Goal: Transaction & Acquisition: Purchase product/service

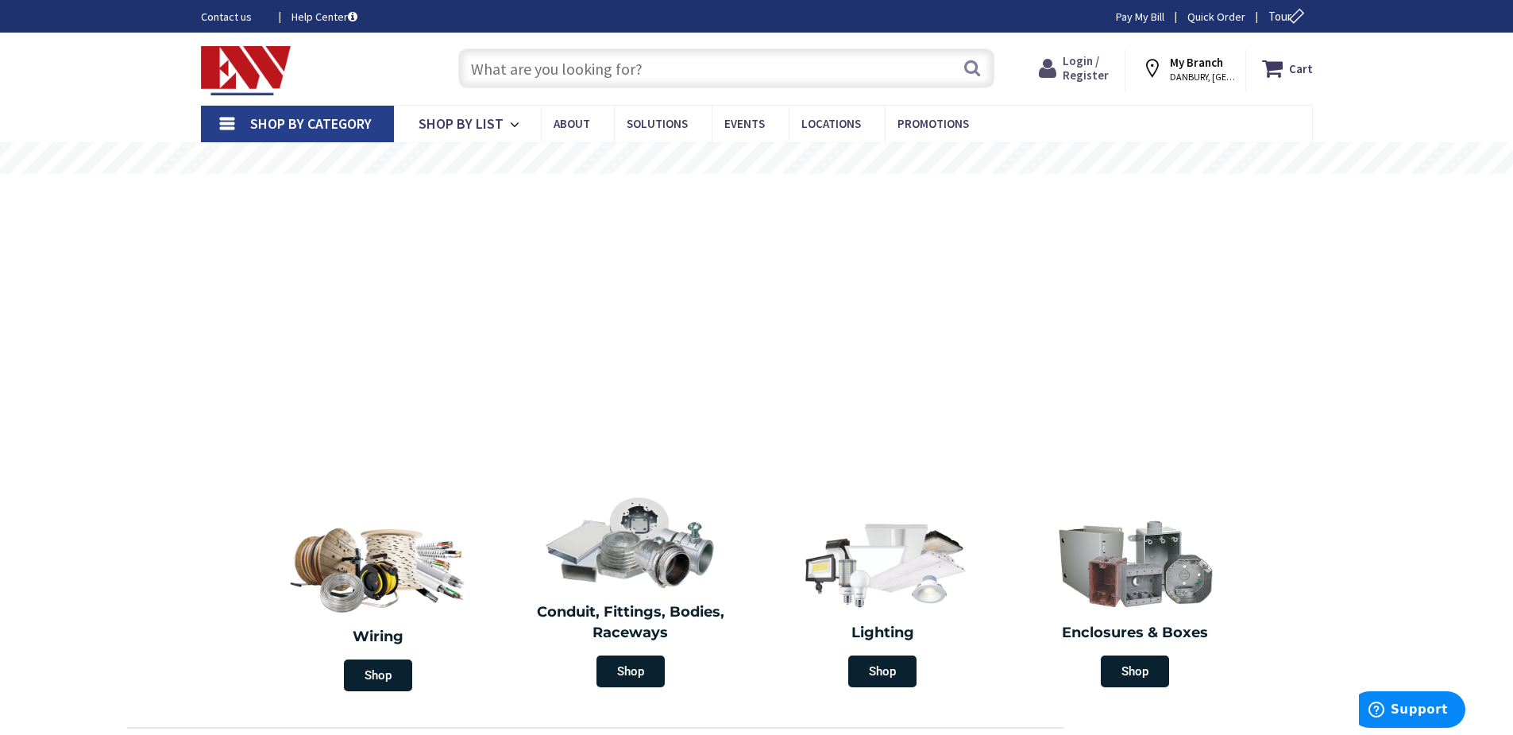
click at [1082, 69] on span "Login / Register" at bounding box center [1086, 67] width 46 height 29
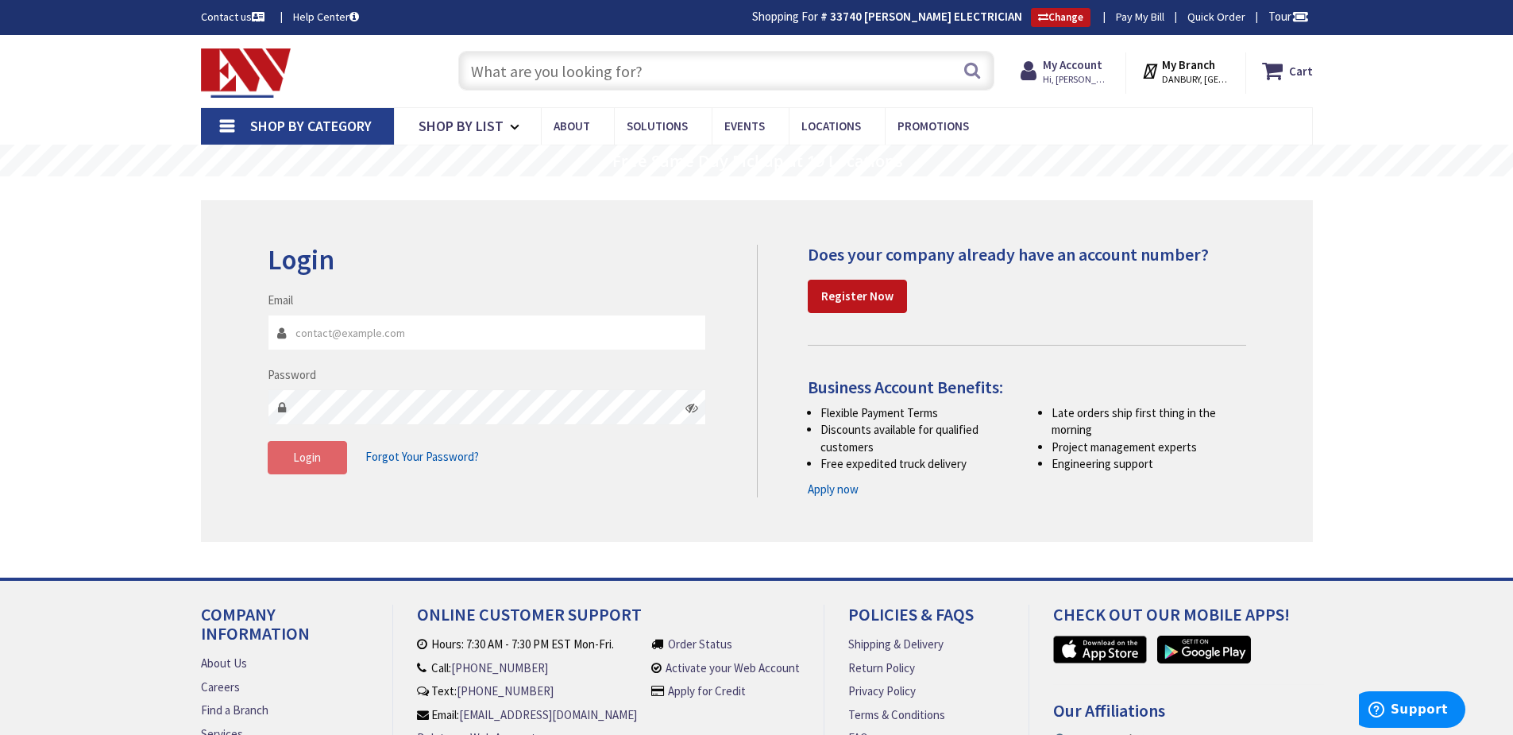
type input "[EMAIL_ADDRESS][DOMAIN_NAME]"
click at [315, 466] on button "Login" at bounding box center [307, 457] width 79 height 33
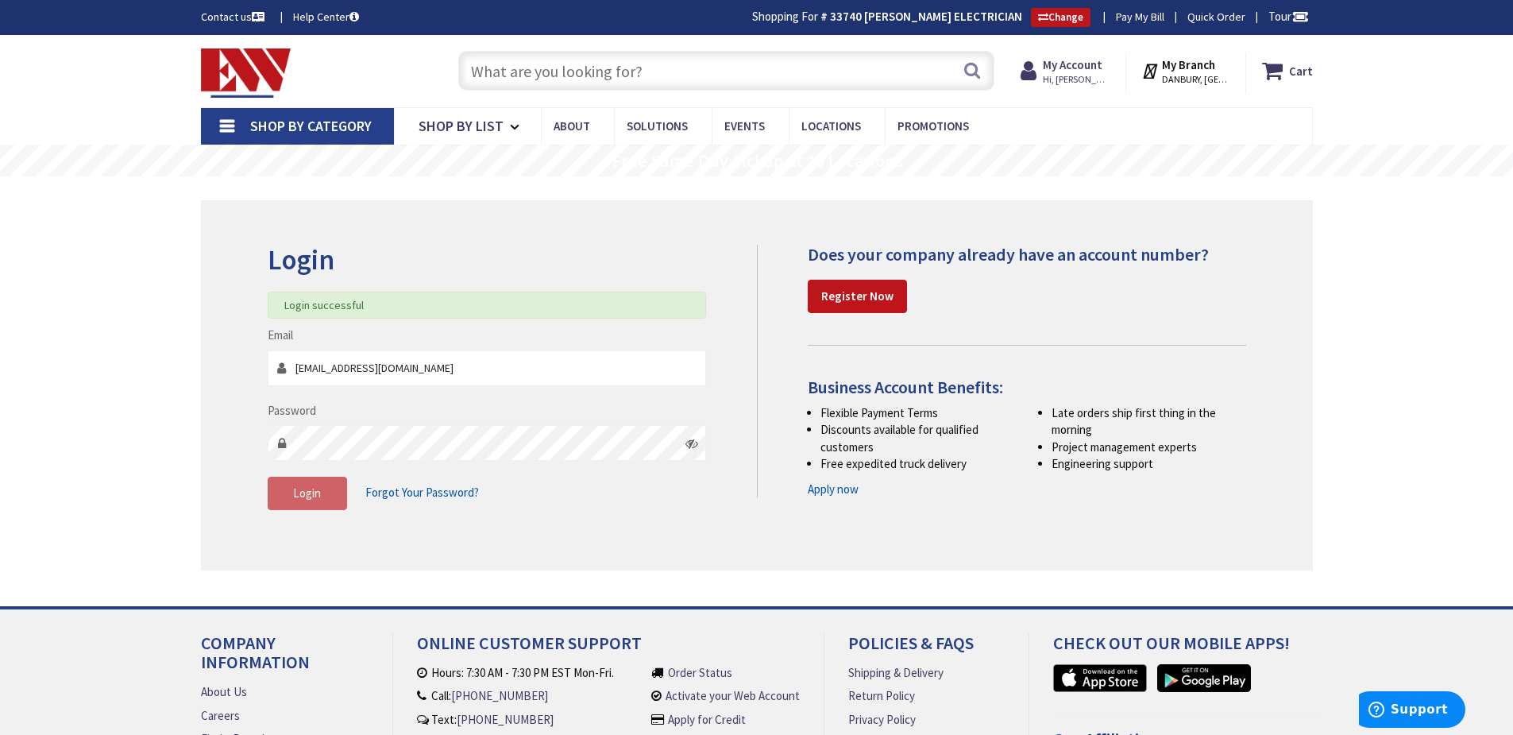
click at [501, 75] on input "text" at bounding box center [726, 71] width 536 height 40
type input "G"
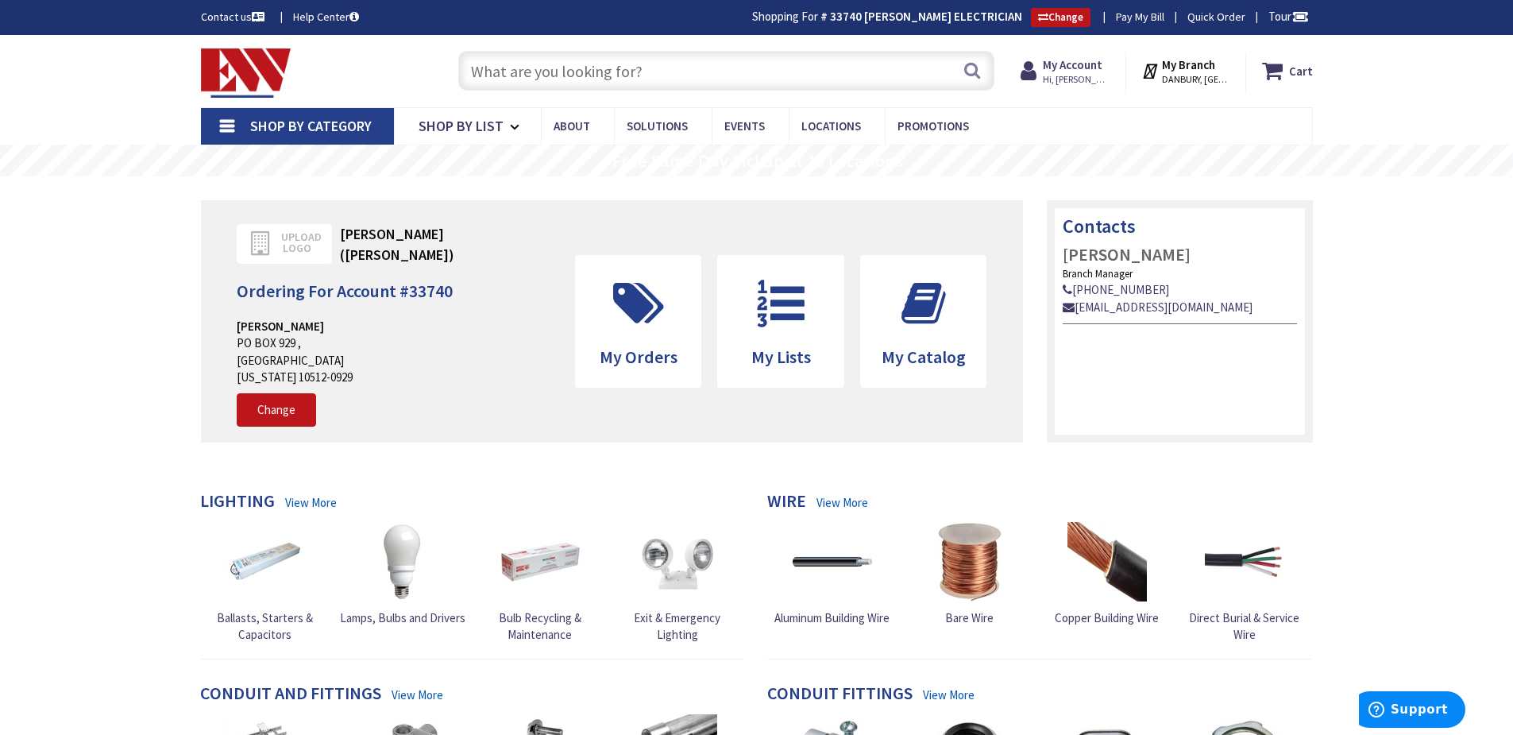
click at [515, 72] on input "text" at bounding box center [726, 71] width 536 height 40
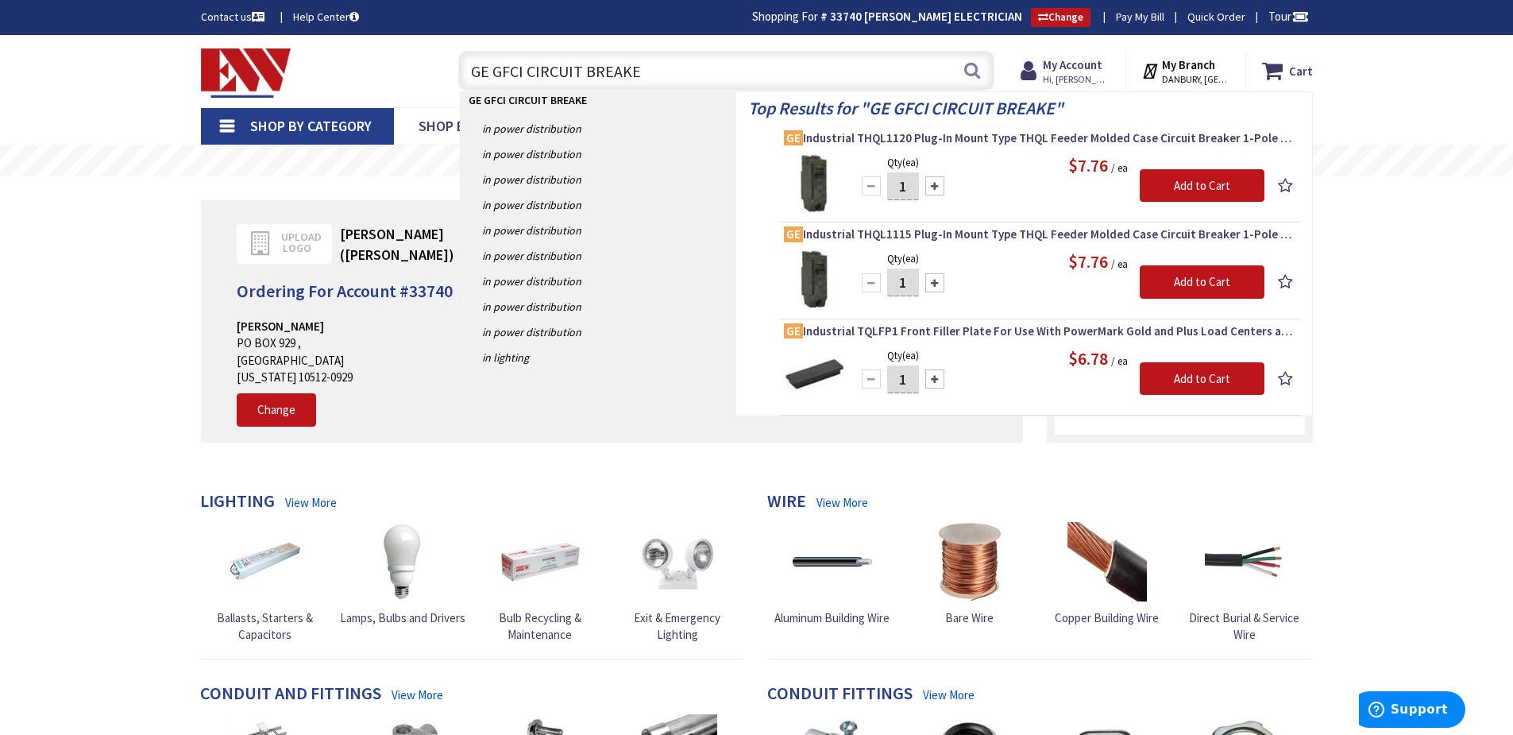
type input "GE GFCI CIRCUIT BREAKER"
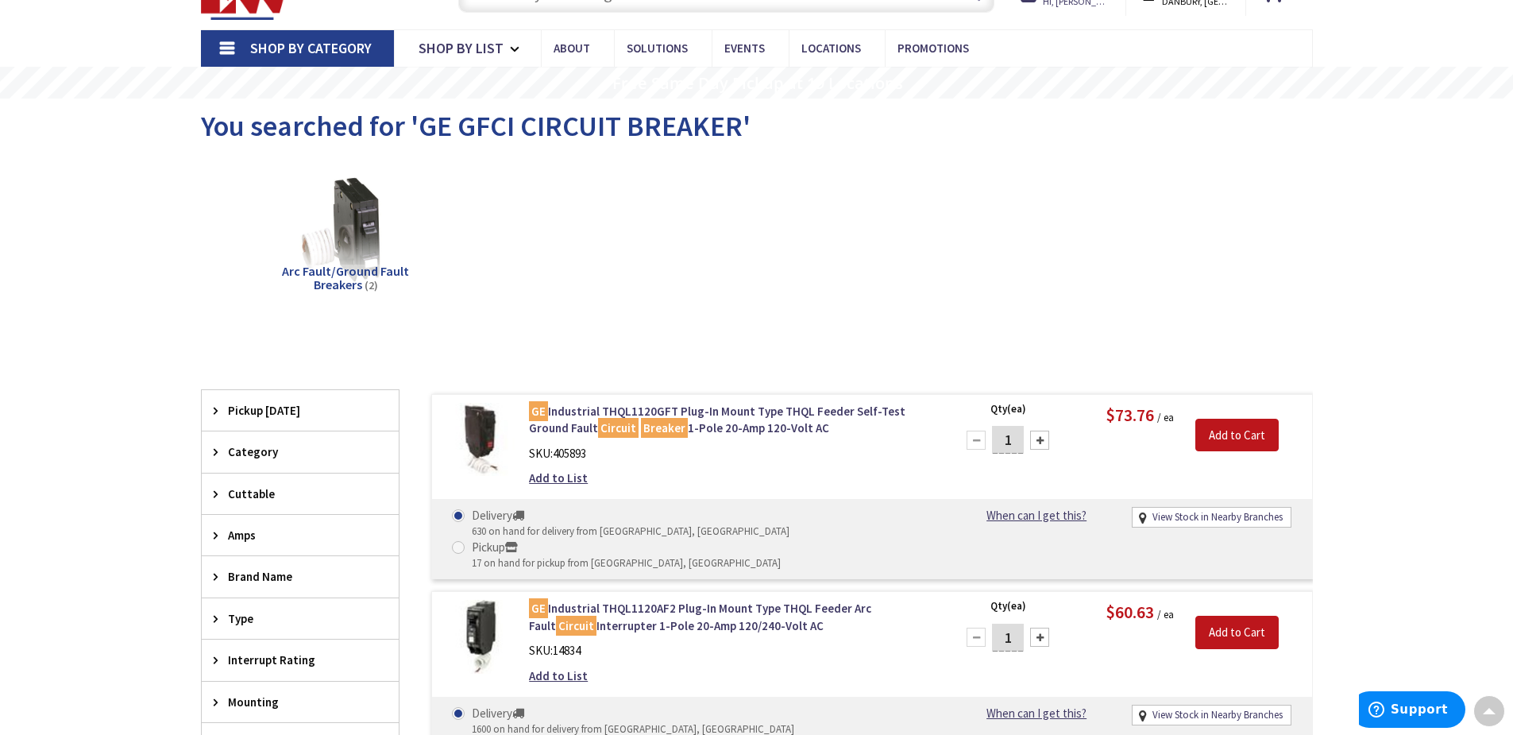
scroll to position [2, 0]
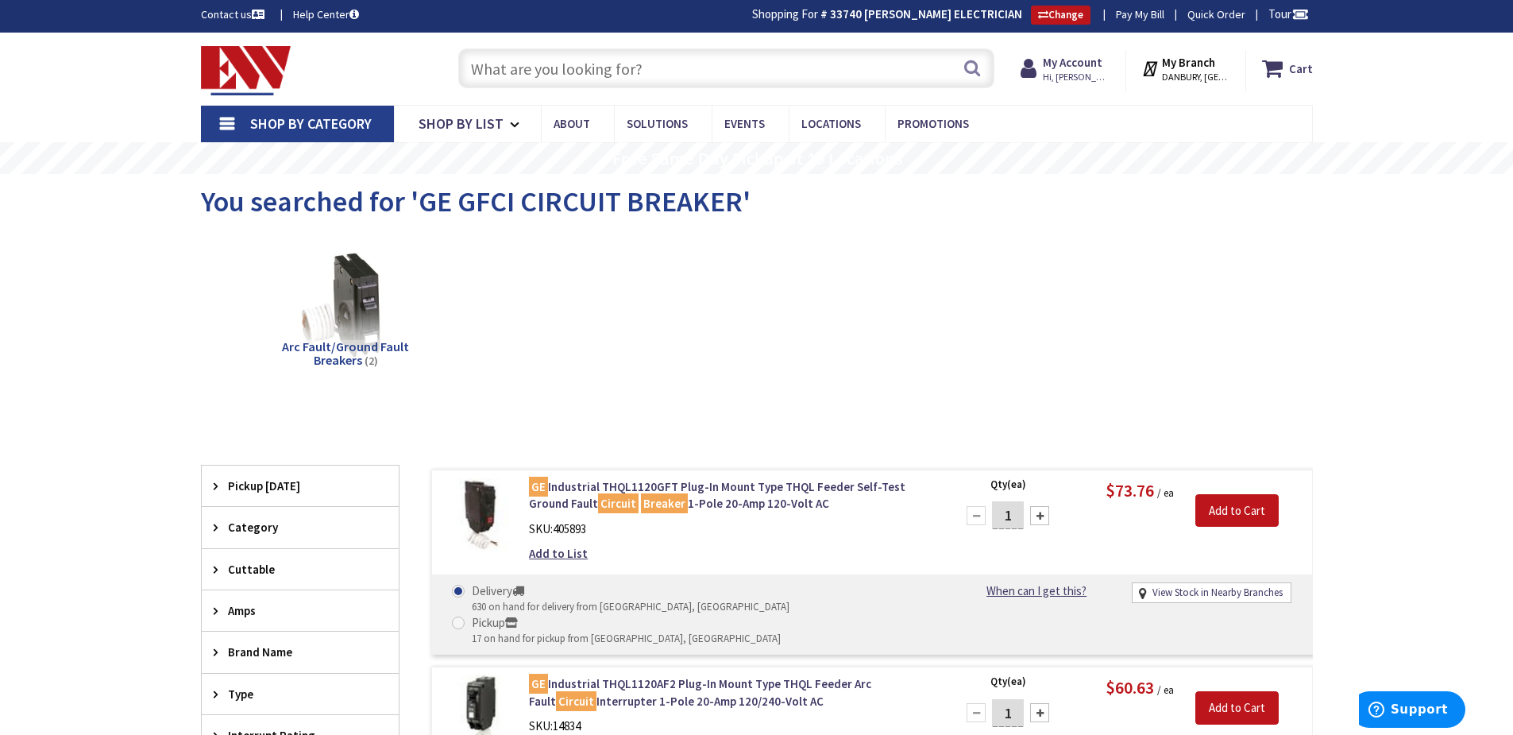
click at [526, 75] on input "text" at bounding box center [726, 68] width 536 height 40
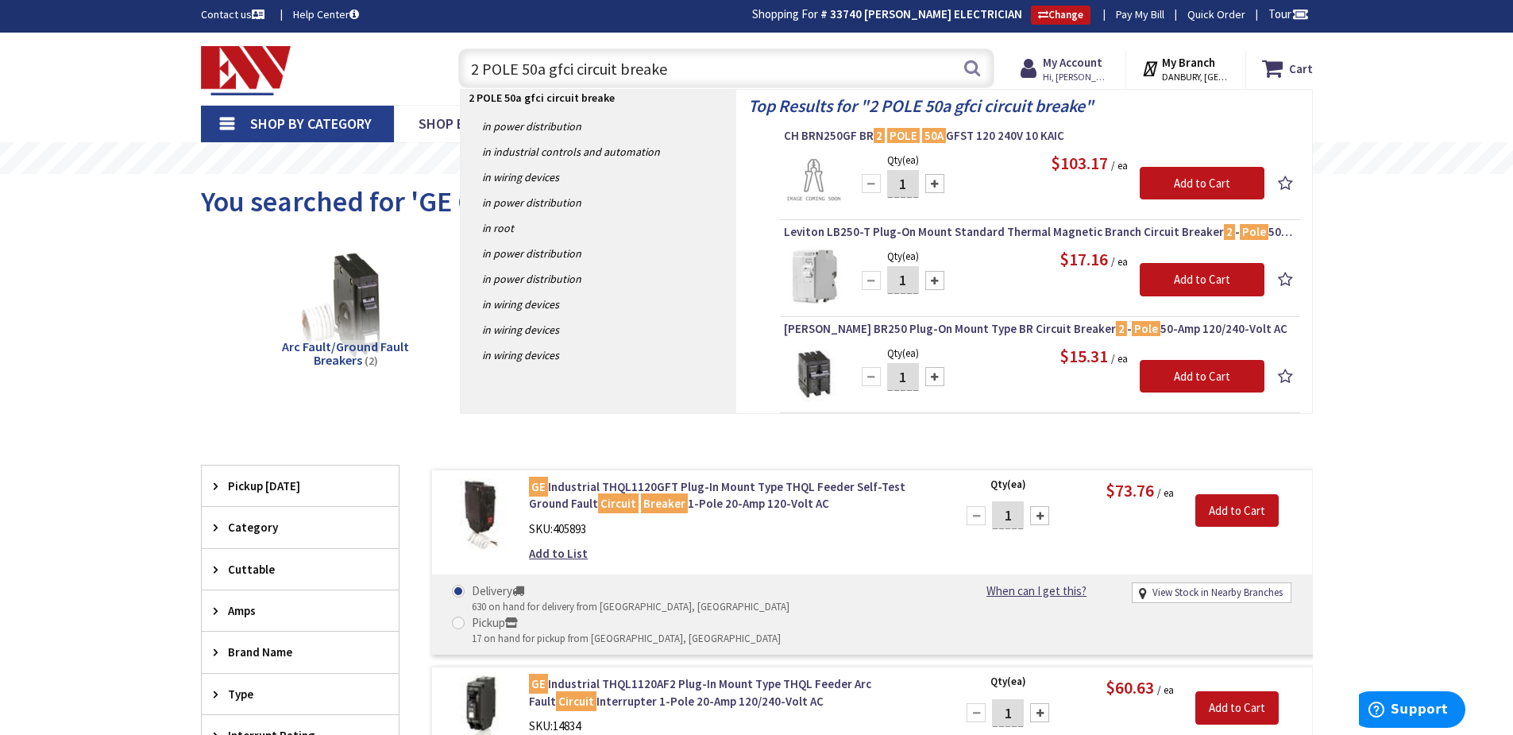
type input "2 POLE 50a gfci circuit breaker"
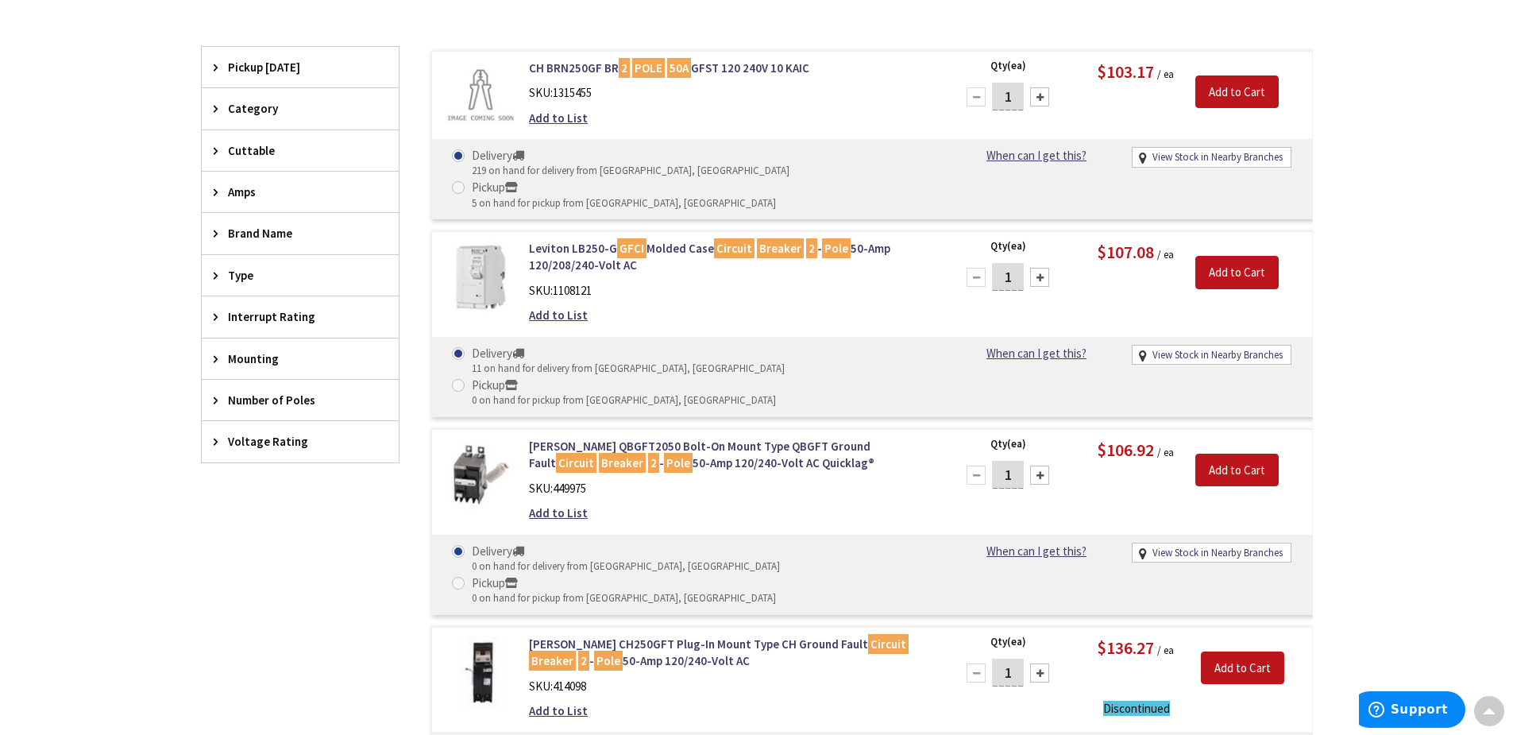
scroll to position [320, 0]
